Goal: Navigation & Orientation: Find specific page/section

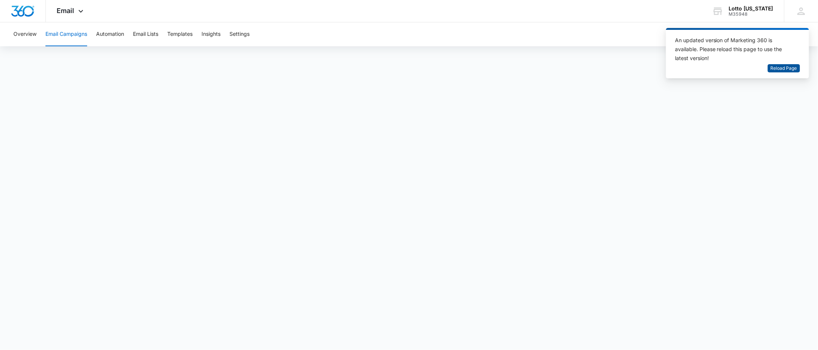
click at [787, 68] on span "Reload Page" at bounding box center [784, 68] width 26 height 7
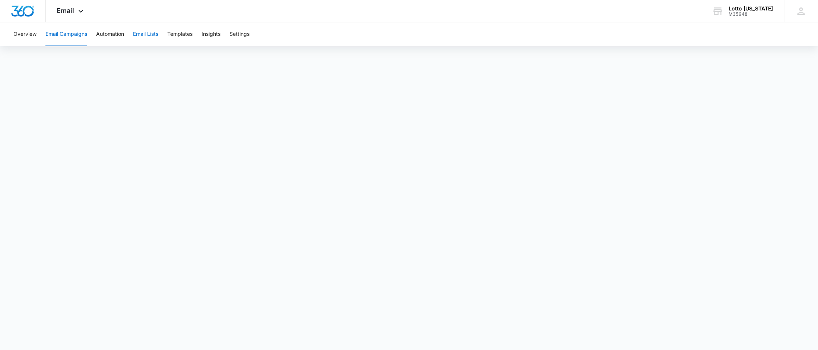
click at [143, 35] on button "Email Lists" at bounding box center [145, 34] width 25 height 24
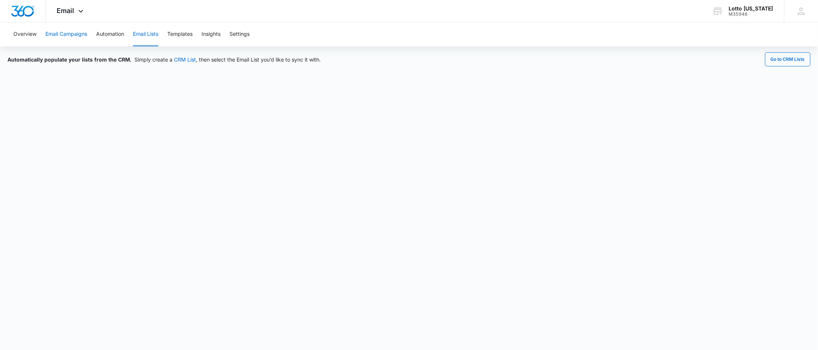
click at [75, 32] on button "Email Campaigns" at bounding box center [66, 34] width 42 height 24
